Goal: Information Seeking & Learning: Compare options

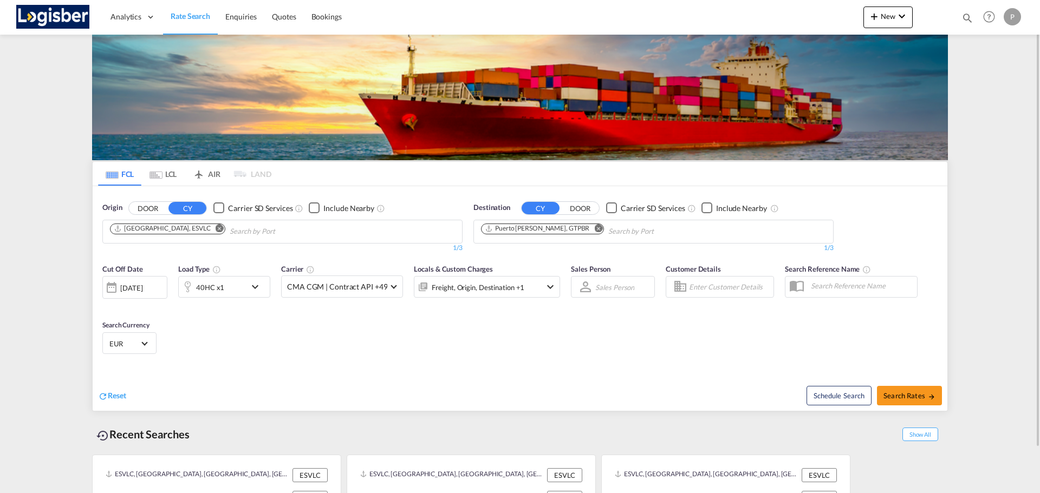
click at [216, 225] on md-icon "Remove" at bounding box center [220, 228] width 8 height 8
click at [594, 229] on md-icon "Remove" at bounding box center [598, 228] width 8 height 8
click at [413, 228] on body "Analytics Dashboard Rate Search Enquiries Quotes Bookings" at bounding box center [520, 246] width 1040 height 493
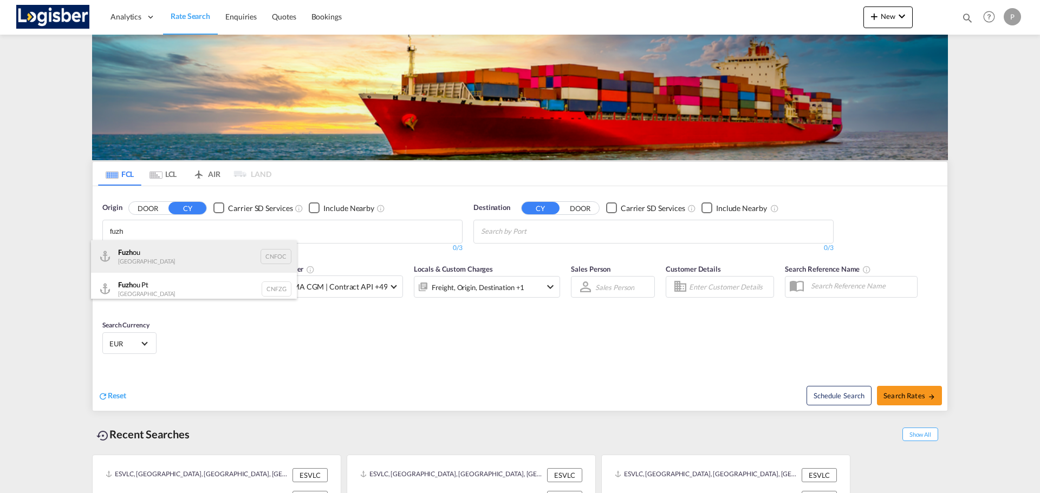
type input "fuzh"
click at [176, 250] on div "Fuzh ou China CNFOC" at bounding box center [194, 256] width 206 height 32
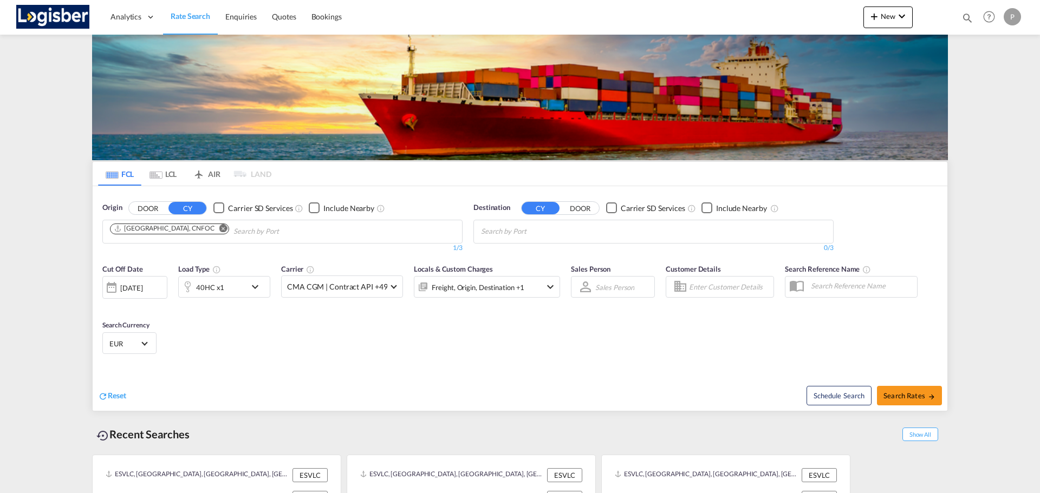
click at [219, 230] on md-icon "Remove" at bounding box center [223, 228] width 8 height 8
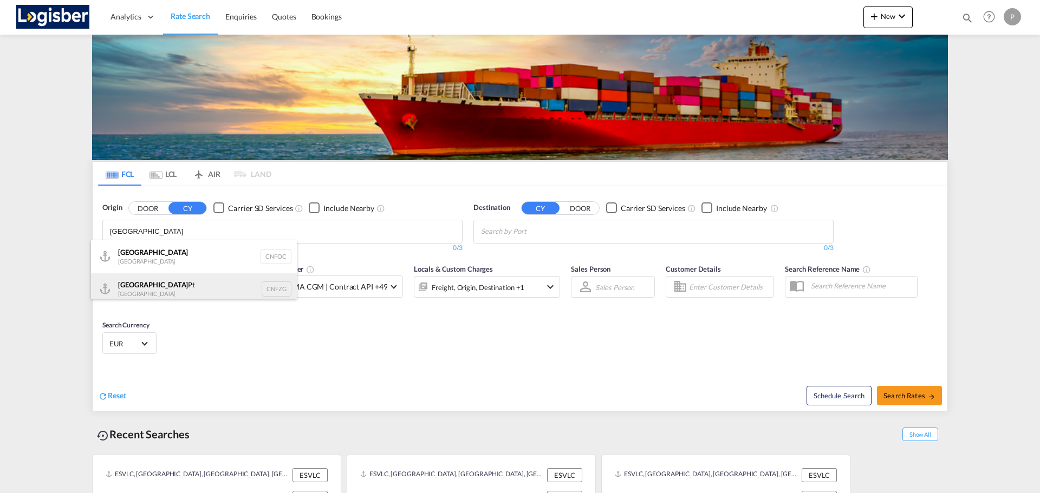
type input "[GEOGRAPHIC_DATA]"
click at [158, 290] on div "Fuzhou Pt [GEOGRAPHIC_DATA] CNFZG" at bounding box center [194, 289] width 206 height 32
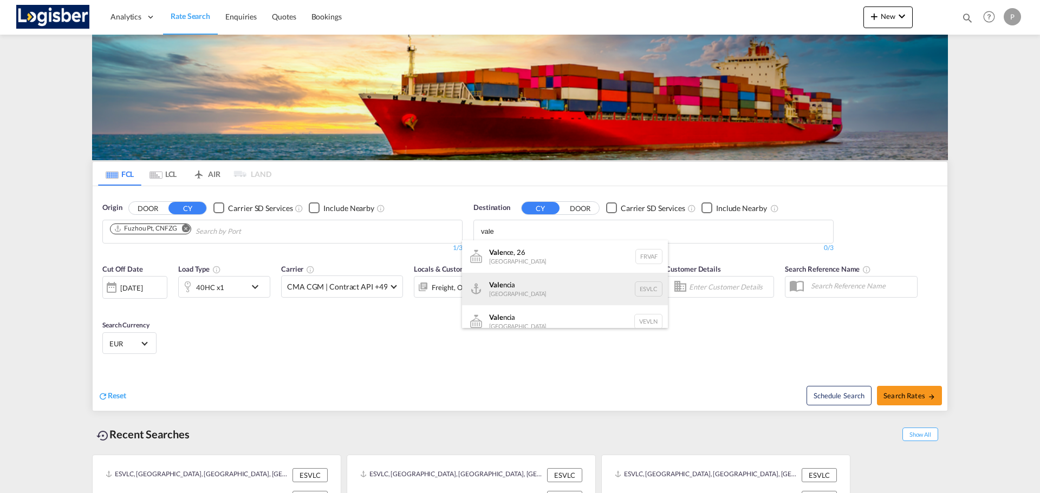
type input "vale"
click at [499, 292] on div "Vale ncia [GEOGRAPHIC_DATA] ESVLC" at bounding box center [565, 289] width 206 height 32
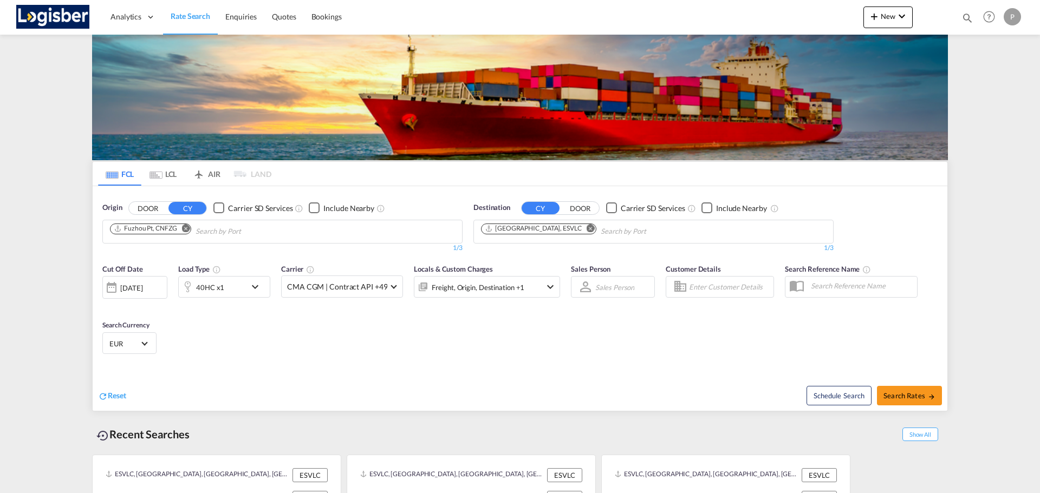
click at [264, 282] on md-icon "icon-chevron-down" at bounding box center [258, 287] width 18 height 13
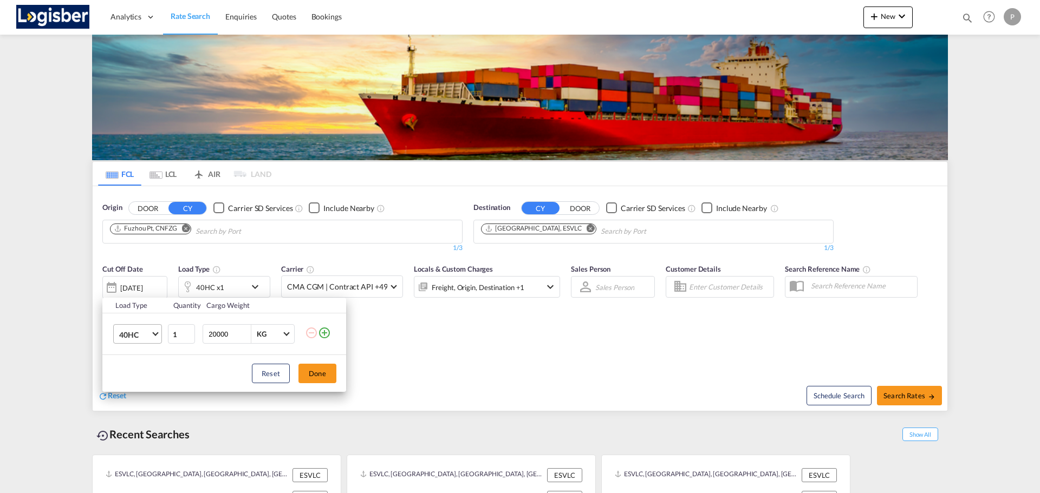
click at [150, 339] on span "40HC" at bounding box center [134, 335] width 31 height 11
drag, startPoint x: 160, startPoint y: 290, endPoint x: 162, endPoint y: 296, distance: 6.2
click at [160, 289] on md-option "20GP" at bounding box center [147, 283] width 74 height 26
click at [314, 374] on button "Done" at bounding box center [317, 373] width 38 height 19
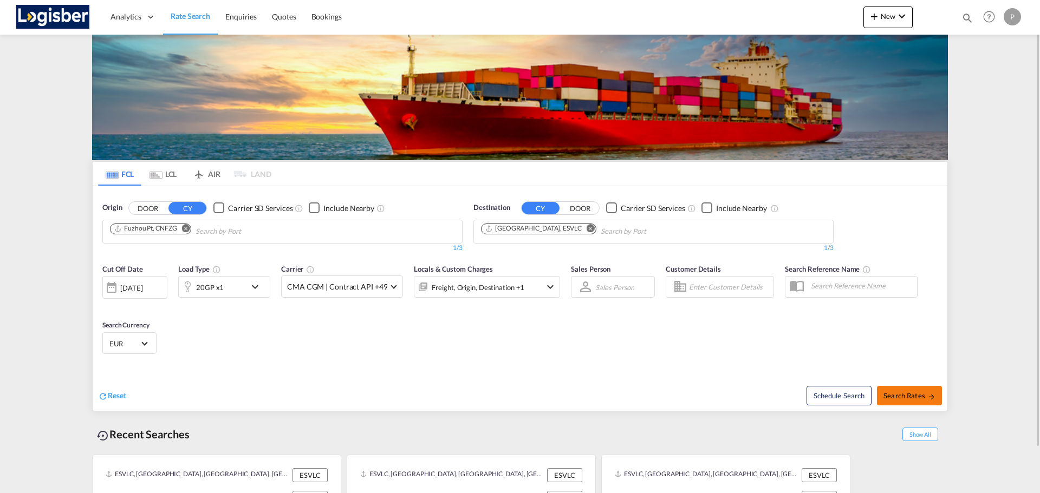
click at [898, 398] on span "Search Rates" at bounding box center [909, 396] width 52 height 9
type input "CNFZG to ESVLC / [DATE]"
click at [175, 226] on md-icon "Remove" at bounding box center [177, 228] width 8 height 8
click at [193, 229] on body "Analytics Dashboard Rate Search Enquiries Quotes Bookings" at bounding box center [520, 246] width 1040 height 493
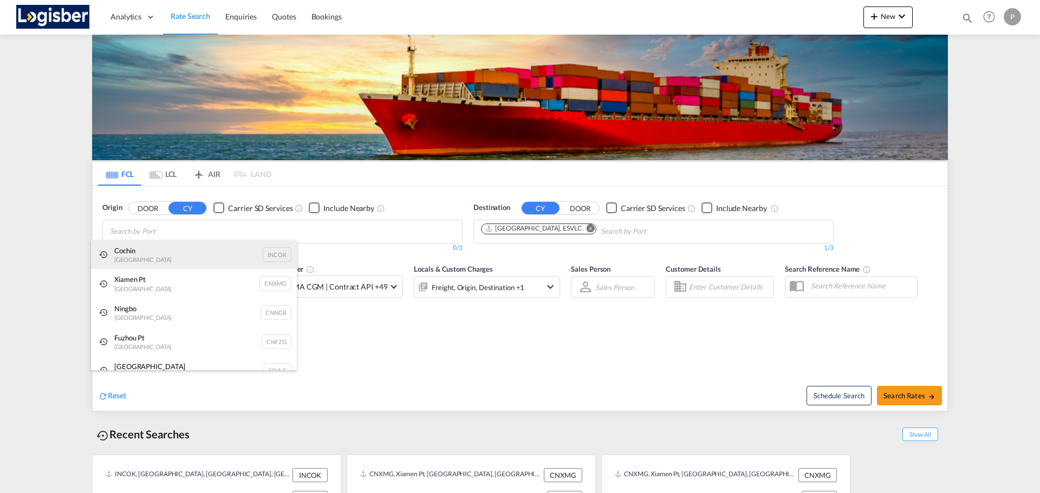
click at [161, 252] on div "Cochin India INCOK" at bounding box center [194, 254] width 206 height 29
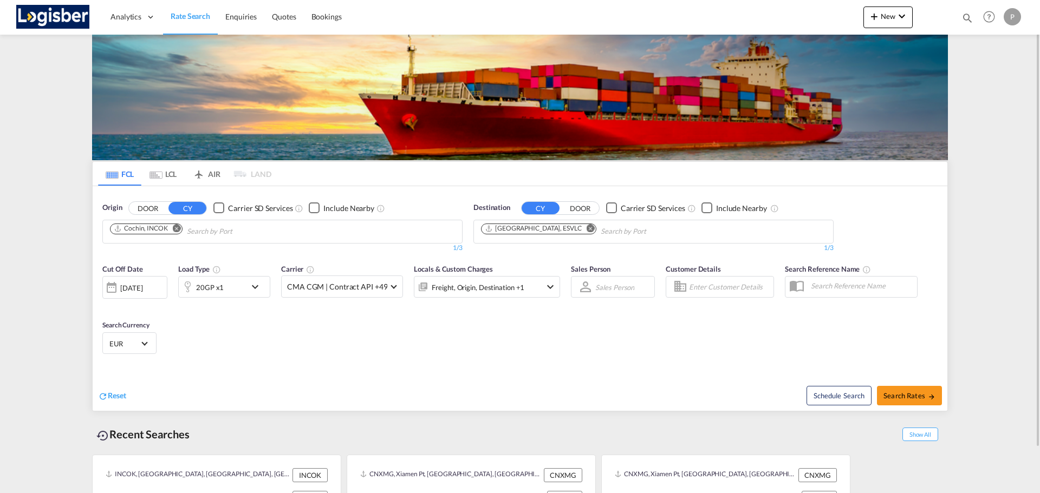
click at [251, 288] on md-icon "icon-chevron-down" at bounding box center [258, 287] width 18 height 13
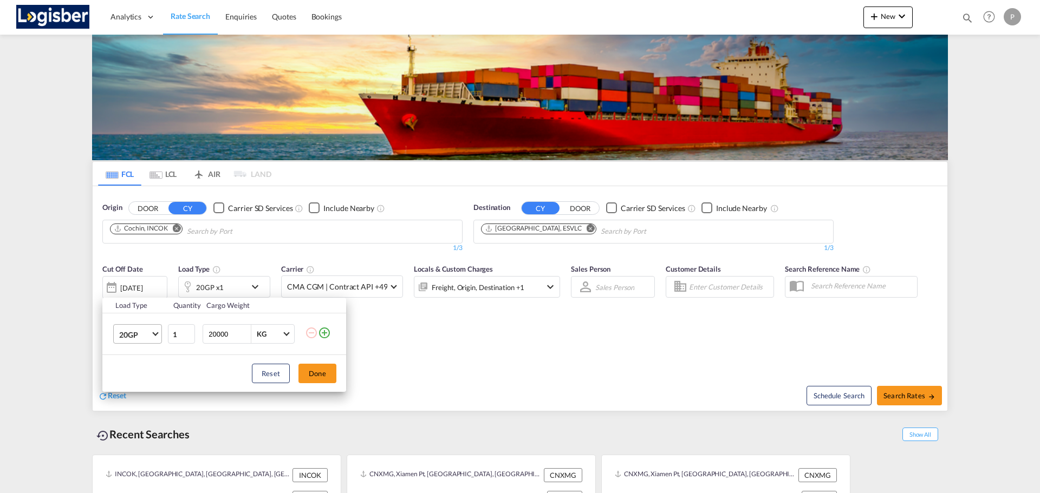
click at [144, 332] on span "20GP" at bounding box center [134, 335] width 31 height 11
click at [149, 382] on md-option "40HC" at bounding box center [147, 387] width 74 height 26
click at [326, 376] on button "Done" at bounding box center [317, 373] width 38 height 19
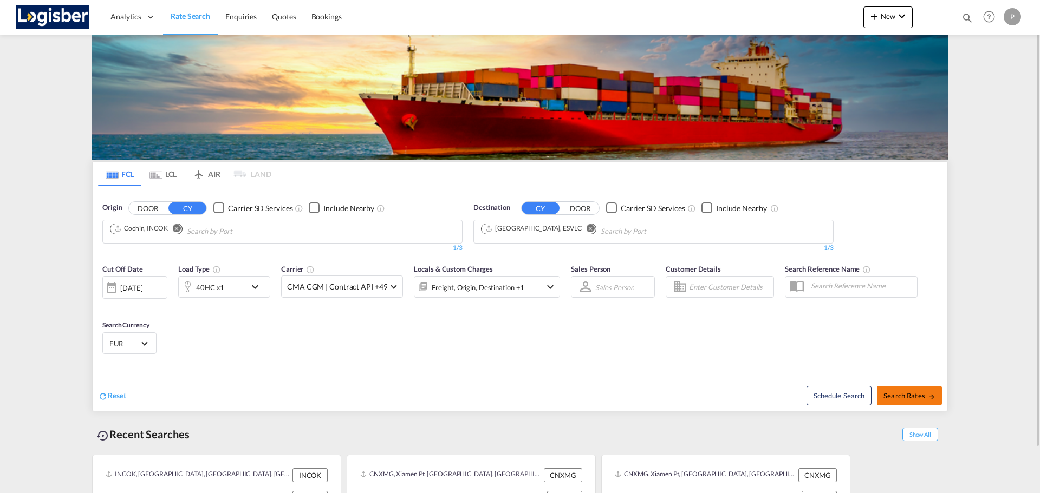
click at [932, 400] on md-icon "icon-arrow-right" at bounding box center [932, 397] width 8 height 8
type input "INCOK to ESVLC / 25 Sep 2025"
